Goal: Information Seeking & Learning: Find specific page/section

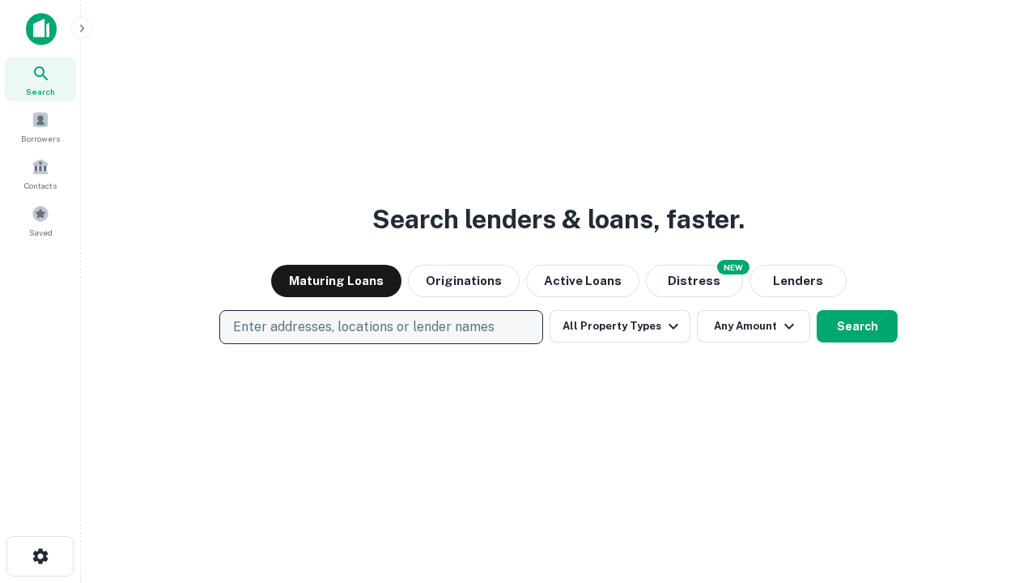
click at [381, 327] on p "Enter addresses, locations or lender names" at bounding box center [364, 326] width 262 height 19
type input "**********"
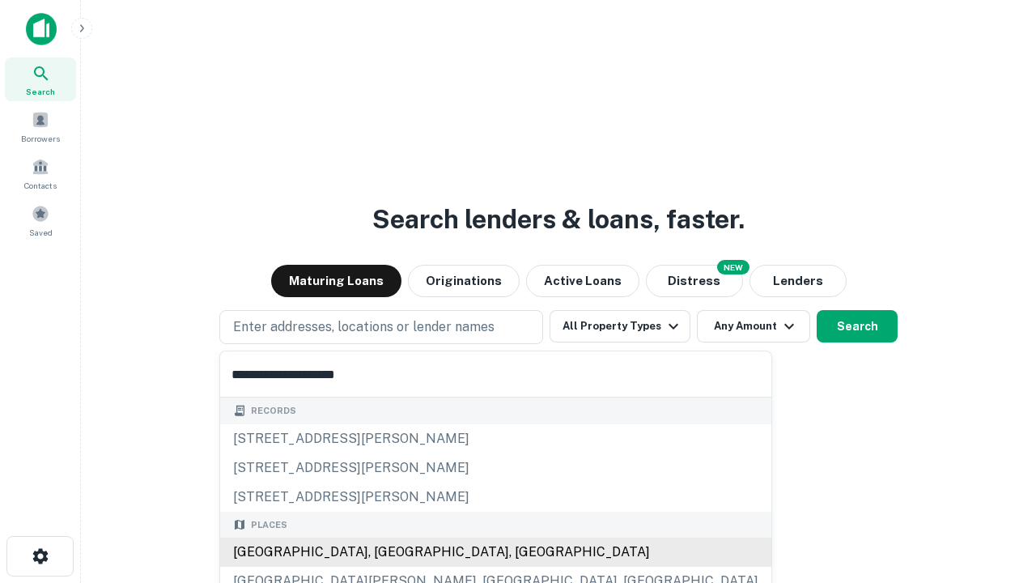
click at [387, 552] on div "[GEOGRAPHIC_DATA], [GEOGRAPHIC_DATA], [GEOGRAPHIC_DATA]" at bounding box center [495, 552] width 551 height 29
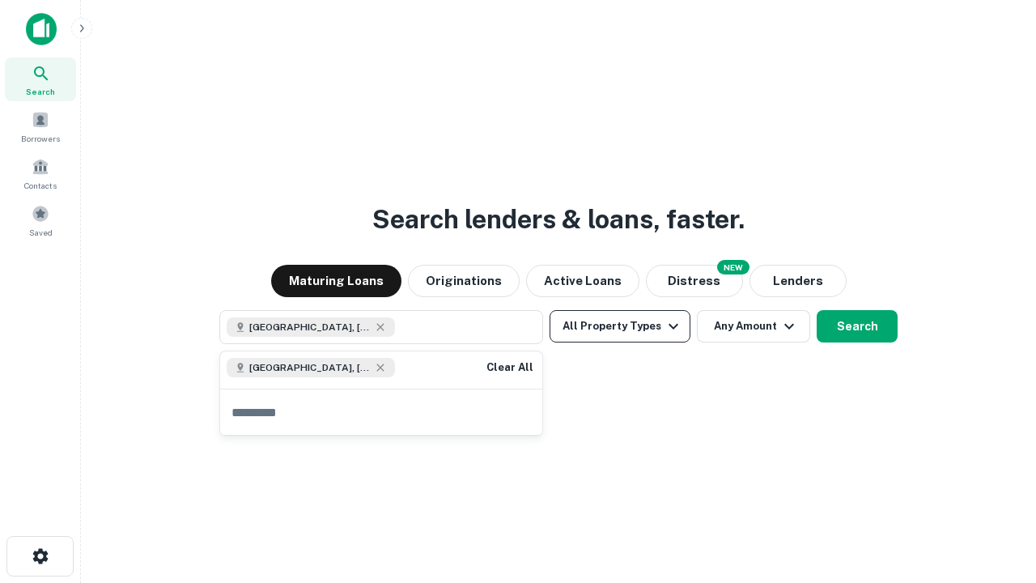
click at [620, 326] on button "All Property Types" at bounding box center [620, 326] width 141 height 32
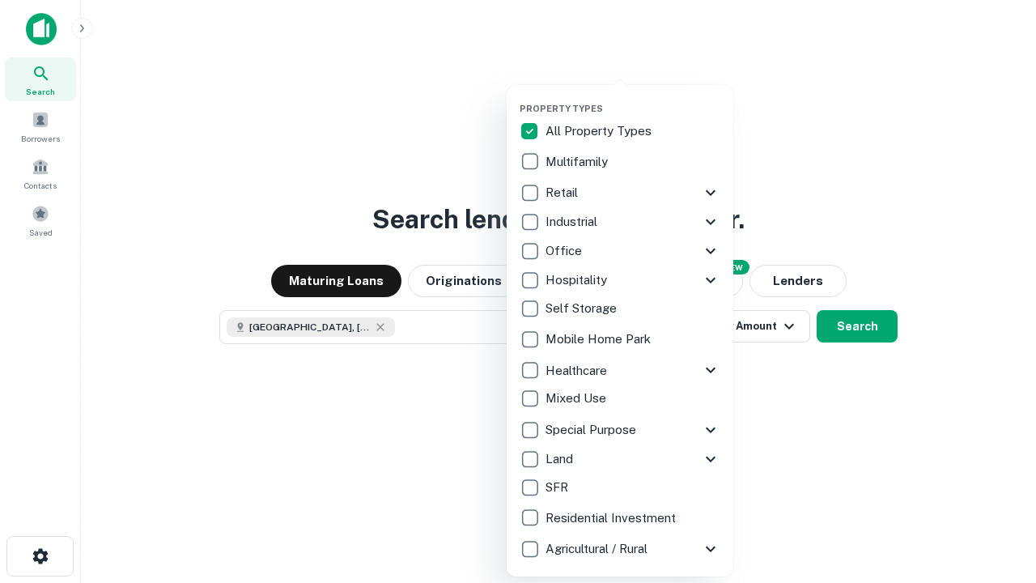
click at [633, 98] on button "button" at bounding box center [633, 98] width 227 height 1
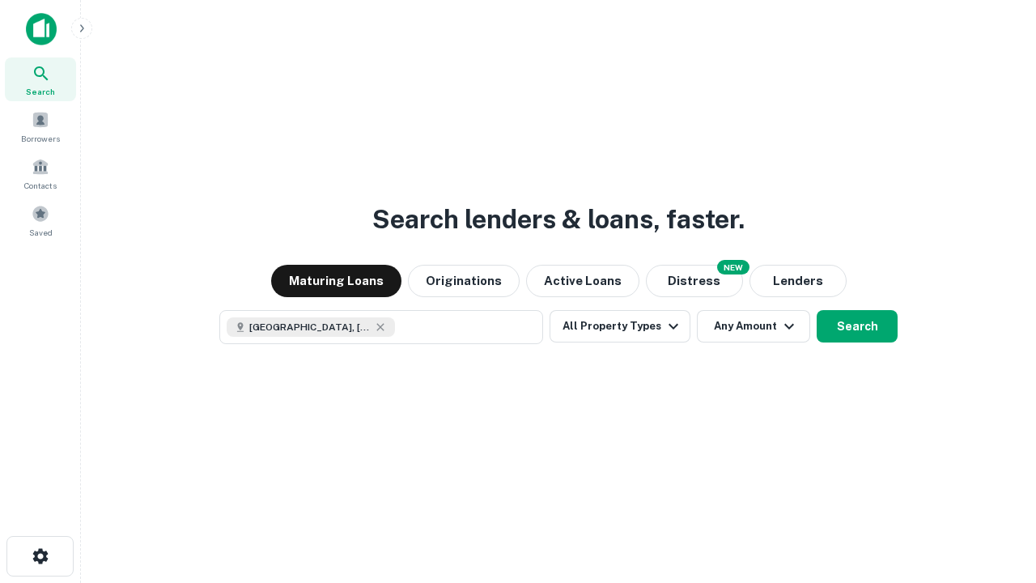
scroll to position [26, 0]
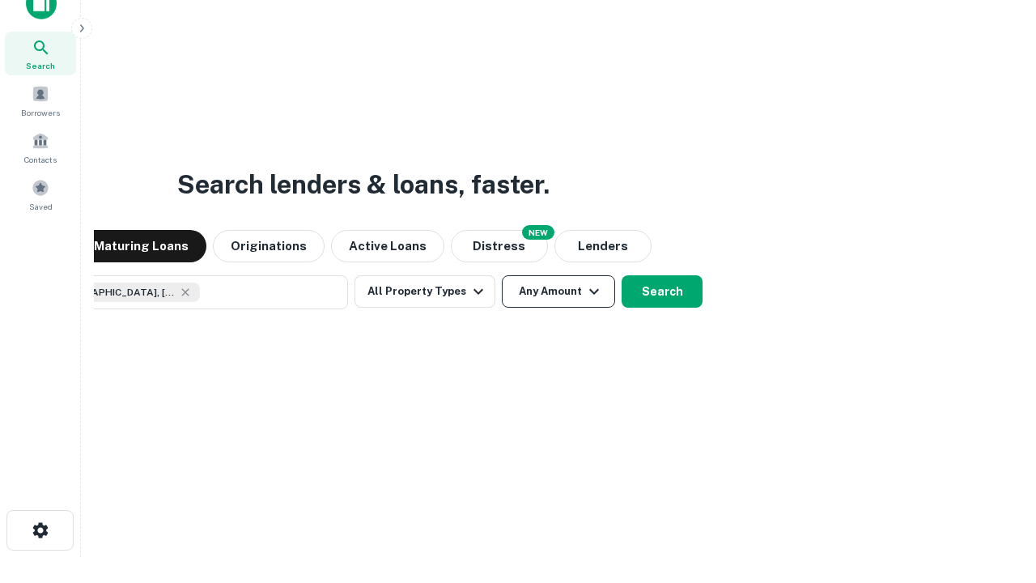
click at [502, 275] on button "Any Amount" at bounding box center [558, 291] width 113 height 32
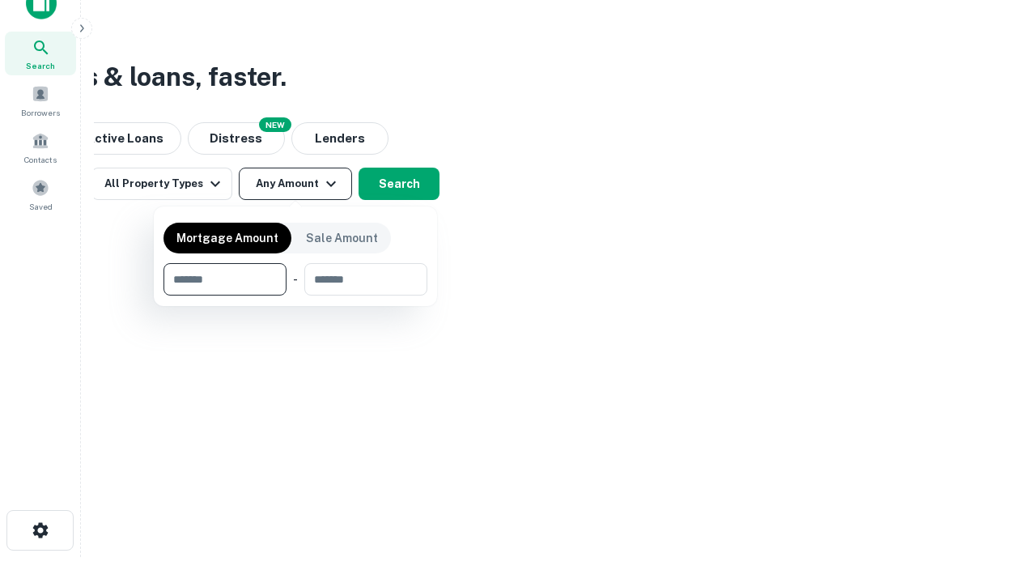
type input "*******"
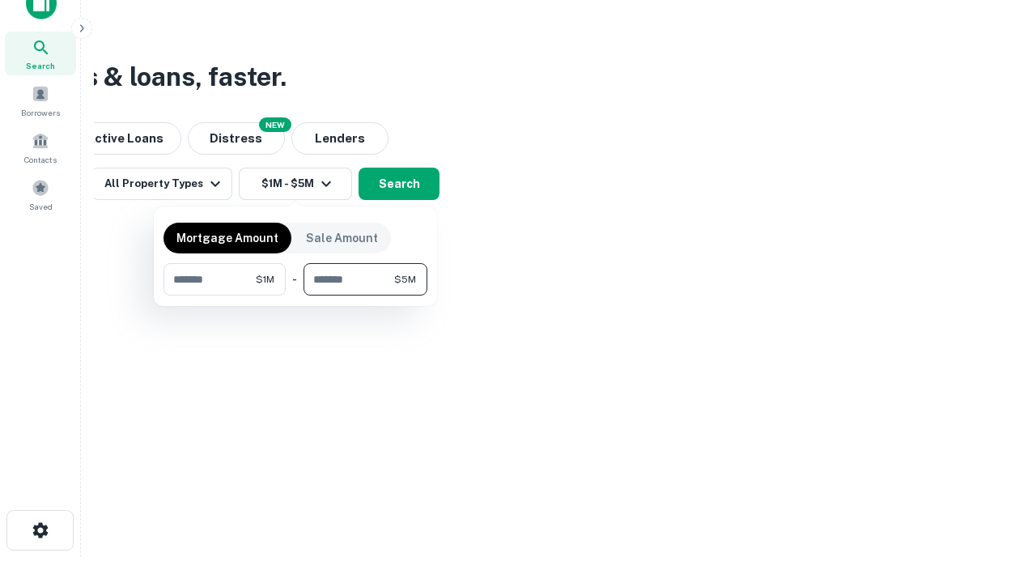
type input "*******"
click at [296, 296] on button "button" at bounding box center [296, 296] width 264 height 1
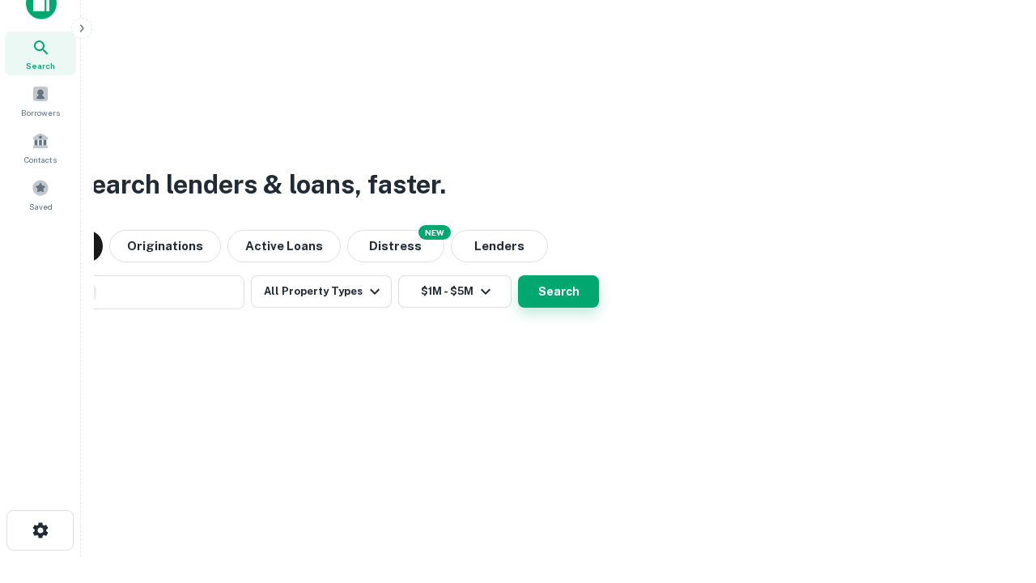
click at [518, 275] on button "Search" at bounding box center [558, 291] width 81 height 32
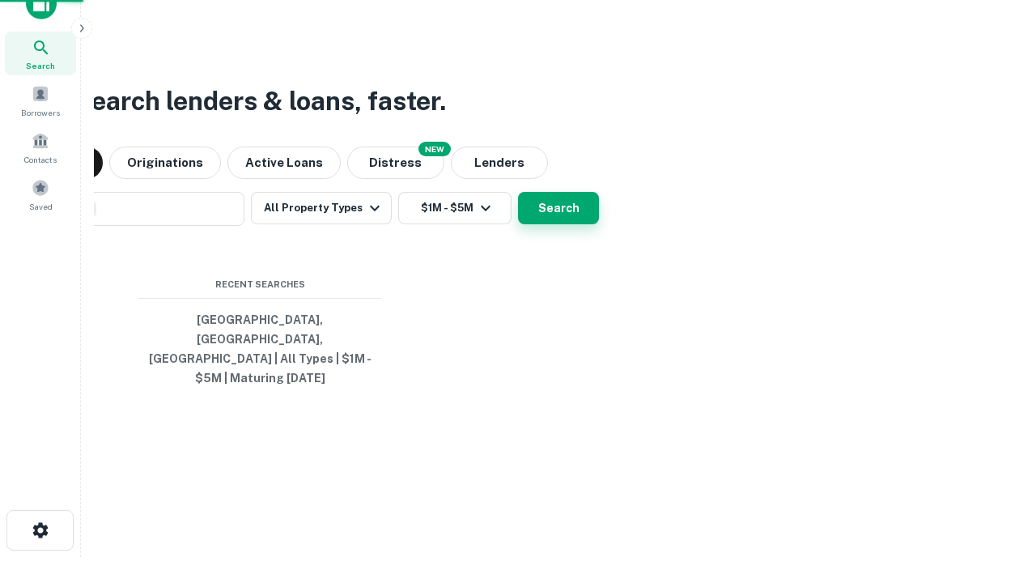
scroll to position [53, 458]
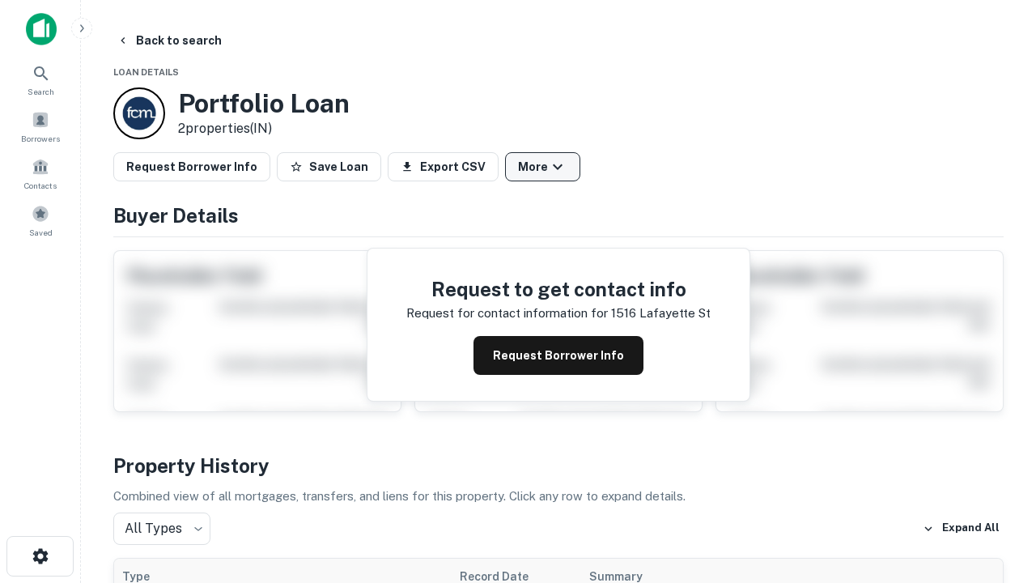
click at [542, 167] on button "More" at bounding box center [542, 166] width 75 height 29
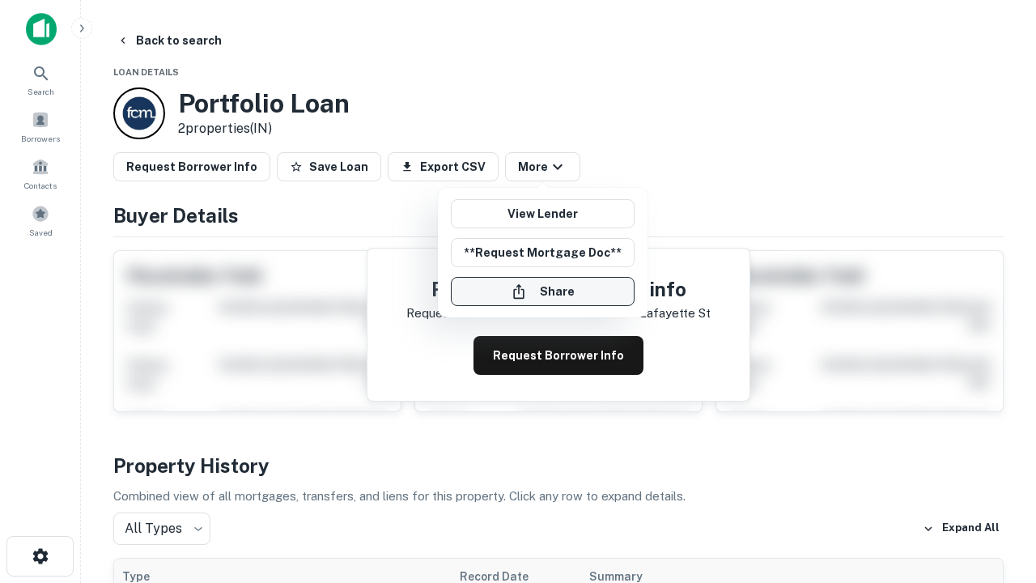
click at [542, 291] on button "Share" at bounding box center [543, 291] width 184 height 29
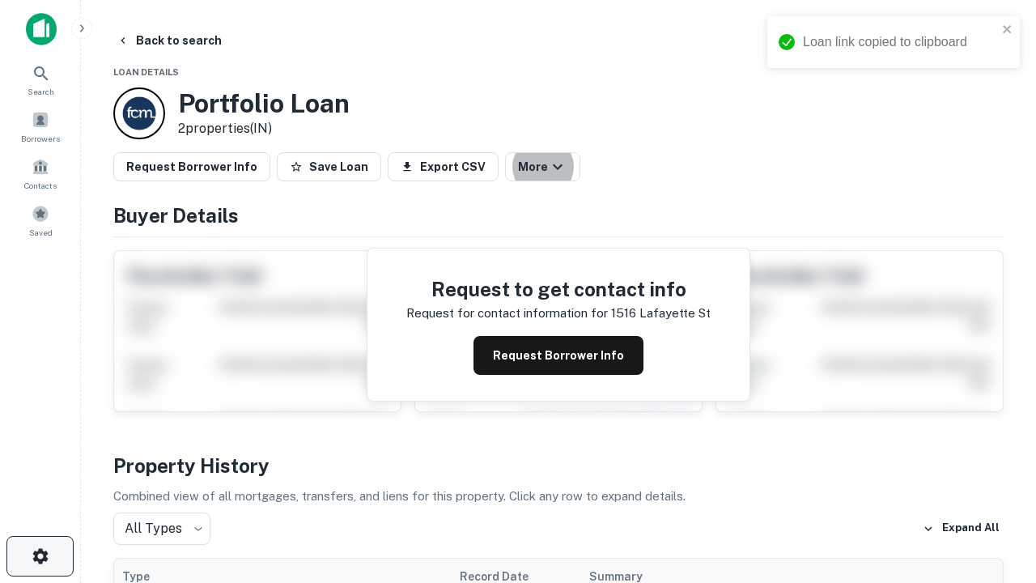
click at [40, 556] on icon "button" at bounding box center [40, 555] width 19 height 19
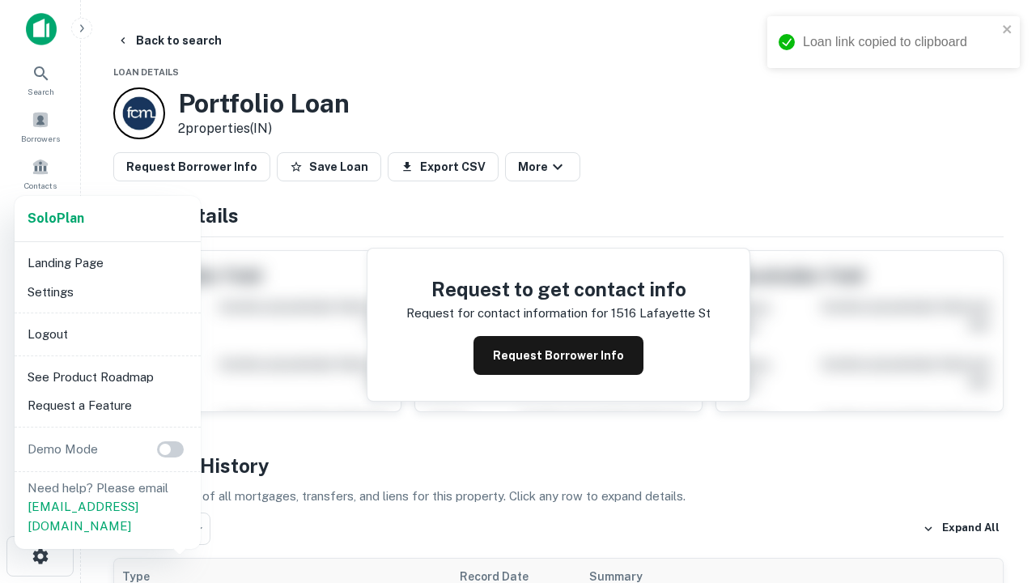
click at [107, 334] on li "Logout" at bounding box center [107, 334] width 173 height 29
